Goal: Information Seeking & Learning: Learn about a topic

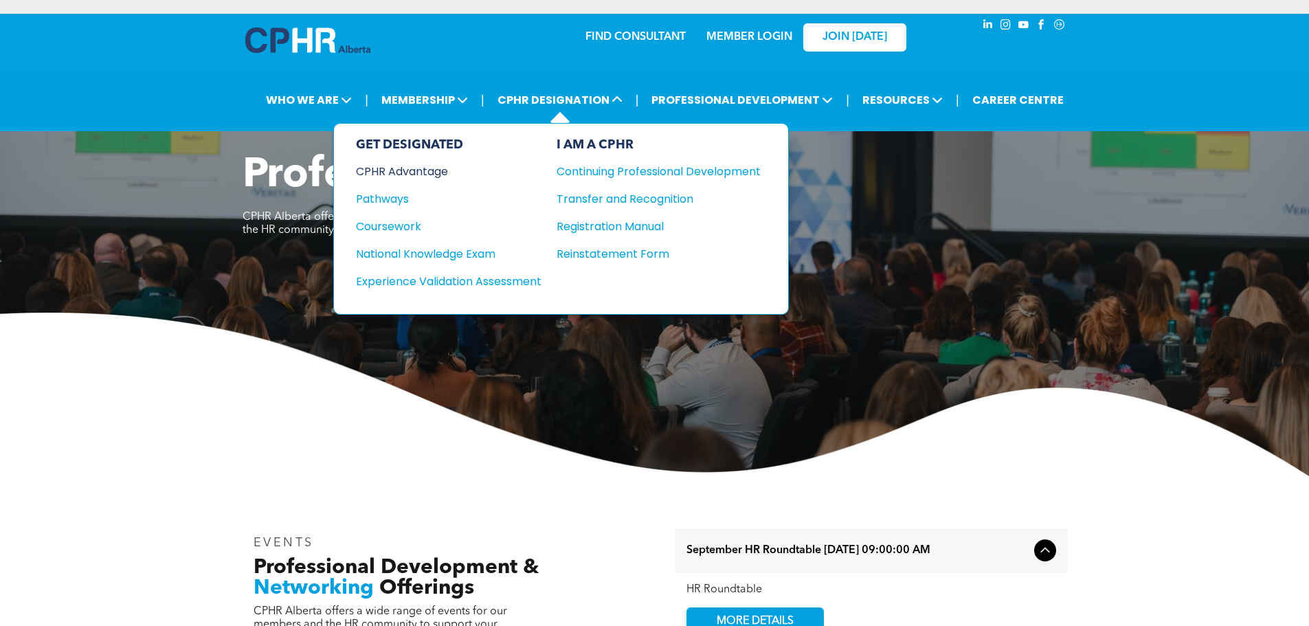
click at [408, 171] on div "CPHR Advantage" at bounding box center [439, 171] width 167 height 17
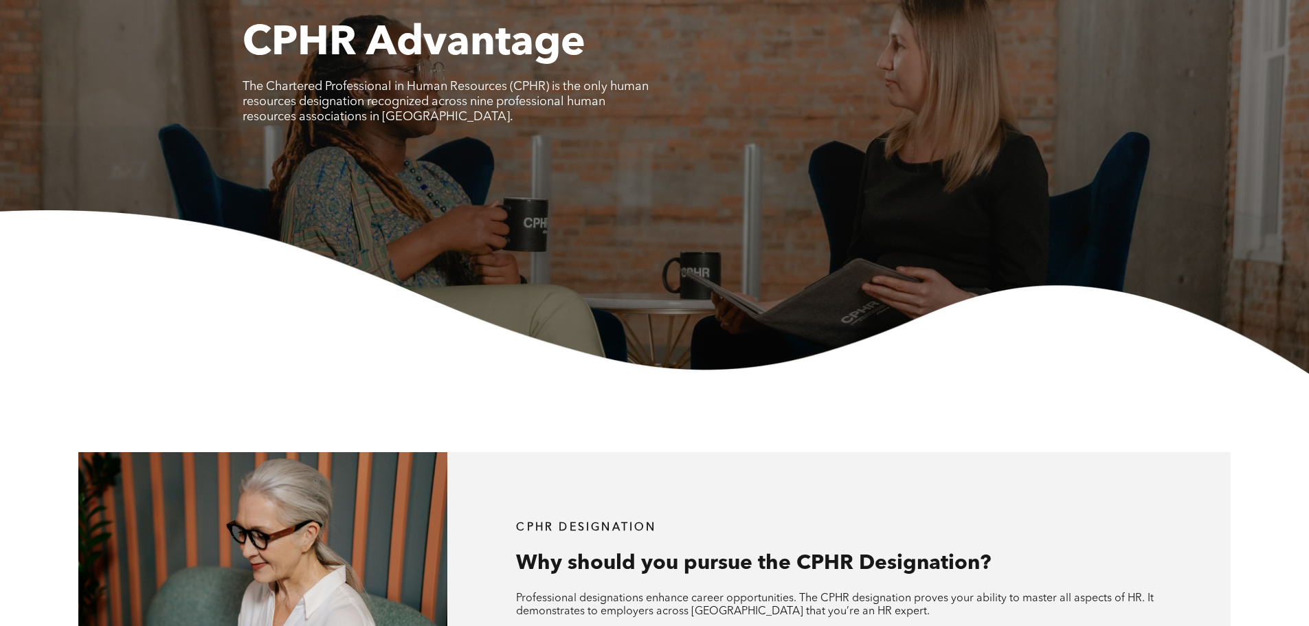
scroll to position [137, 0]
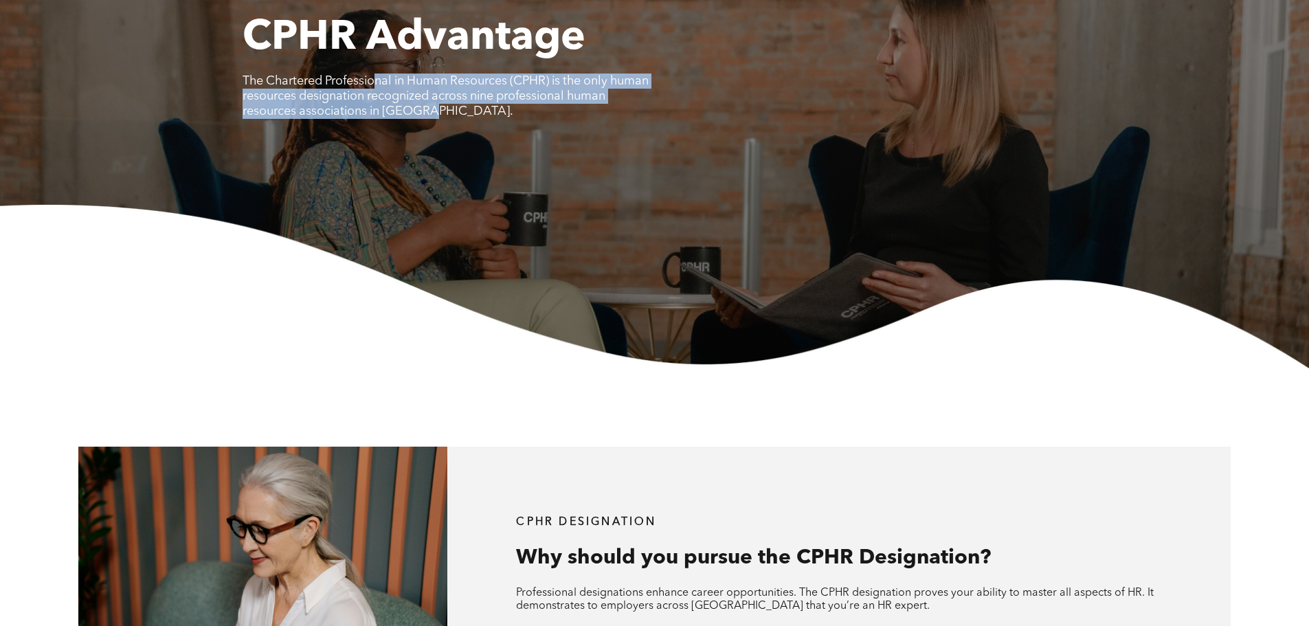
drag, startPoint x: 376, startPoint y: 74, endPoint x: 484, endPoint y: 117, distance: 116.0
click at [484, 117] on p "The Chartered Professional in Human Resources (CPHR) is the only human resource…" at bounding box center [448, 96] width 412 height 45
click at [490, 130] on div "CPHR Advantage The Chartered Professional in Human Resources (CPHR) is the only…" at bounding box center [654, 75] width 824 height 122
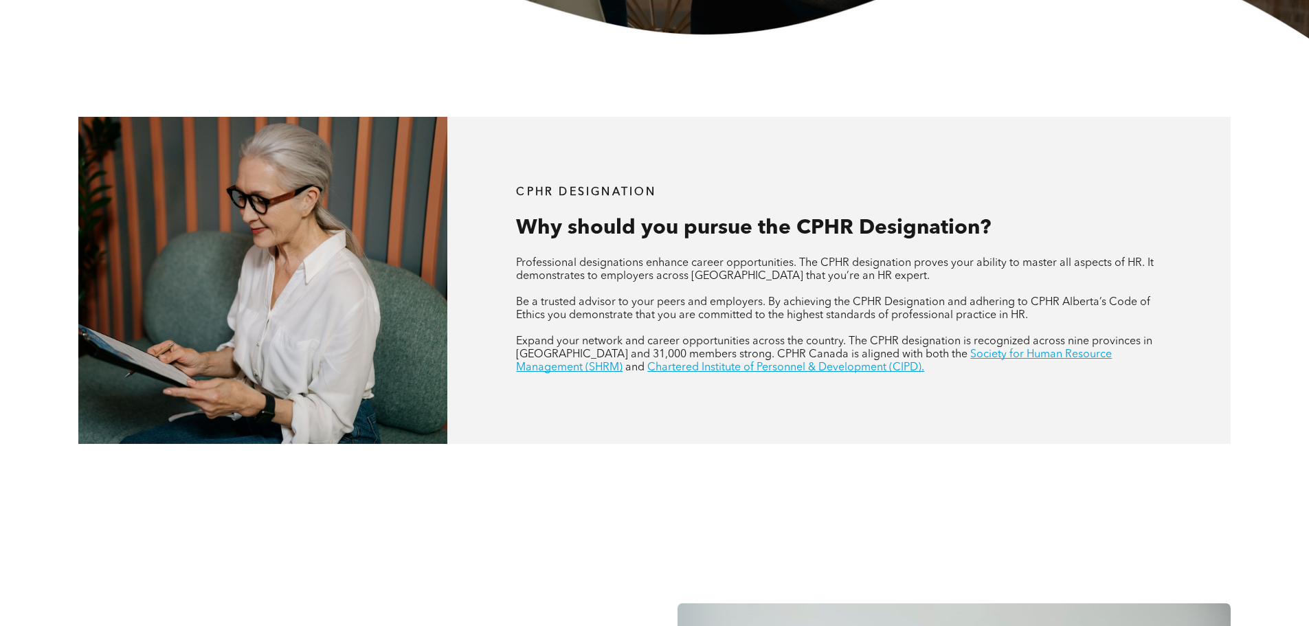
scroll to position [0, 0]
